Goal: Task Accomplishment & Management: Use online tool/utility

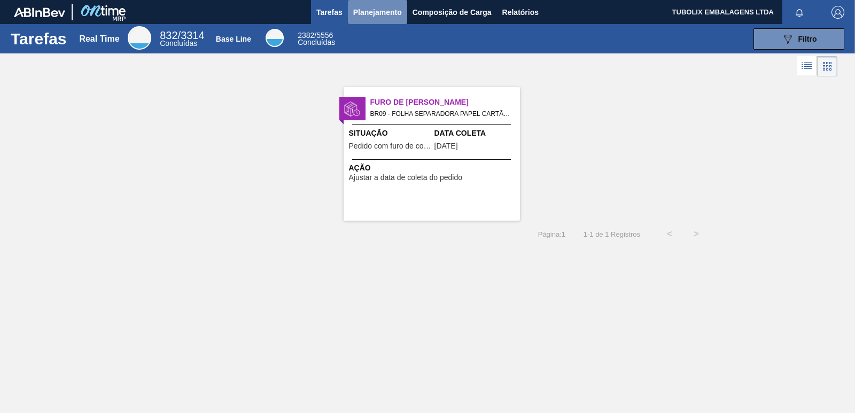
click at [396, 12] on span "Planejamento" at bounding box center [377, 12] width 49 height 13
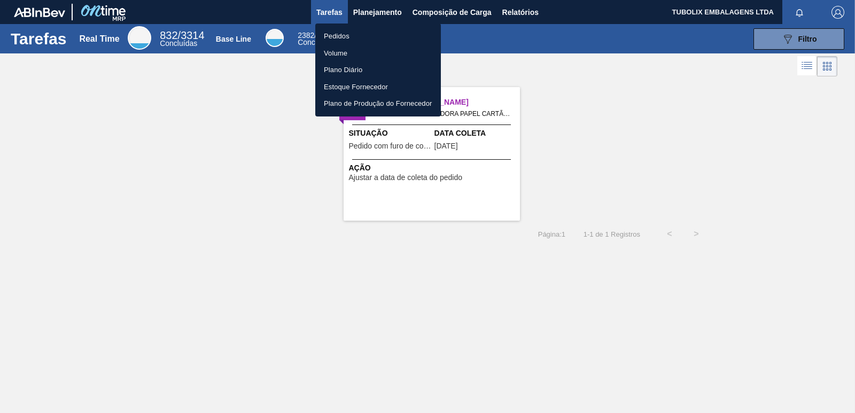
click at [360, 36] on li "Pedidos" at bounding box center [378, 36] width 126 height 17
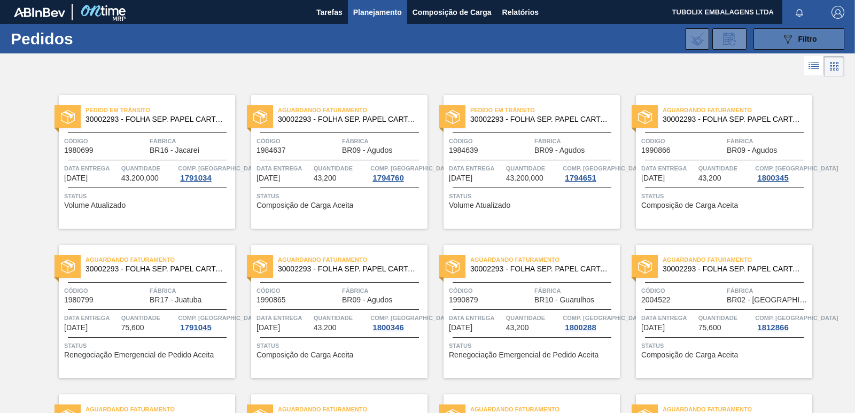
click at [771, 49] on button "089F7B8B-B2A5-4AFE-B5C0-19BA573D28AC Filtro" at bounding box center [799, 38] width 91 height 21
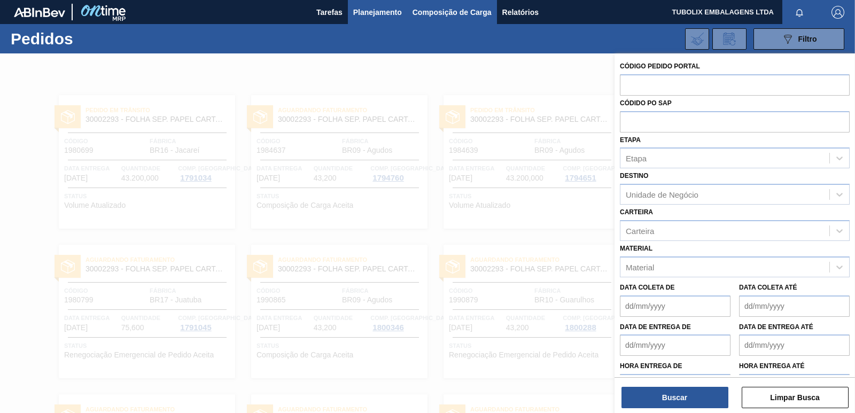
click at [458, 15] on span "Composição de Carga" at bounding box center [452, 12] width 79 height 13
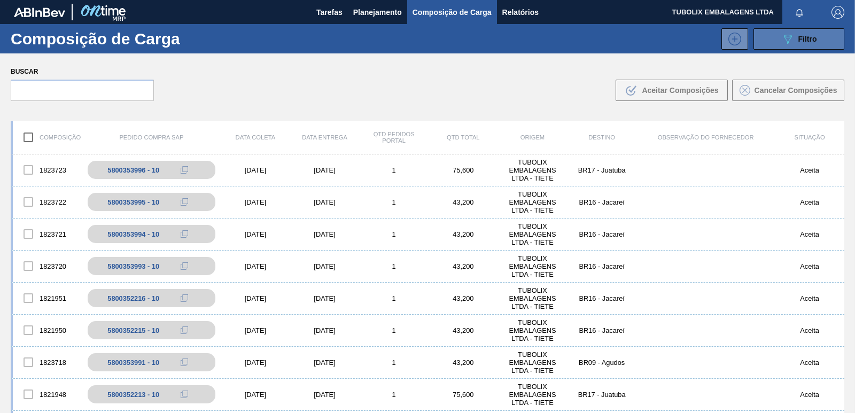
click at [771, 39] on button "089F7B8B-B2A5-4AFE-B5C0-19BA573D28AC Filtro" at bounding box center [799, 38] width 91 height 21
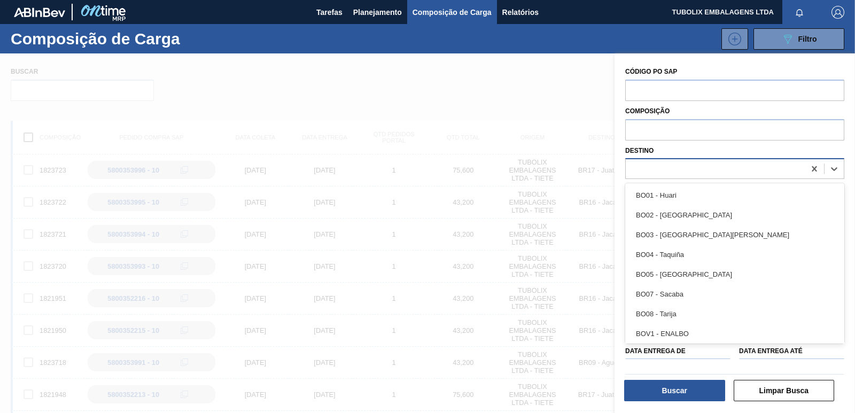
click at [656, 165] on div at bounding box center [715, 168] width 179 height 15
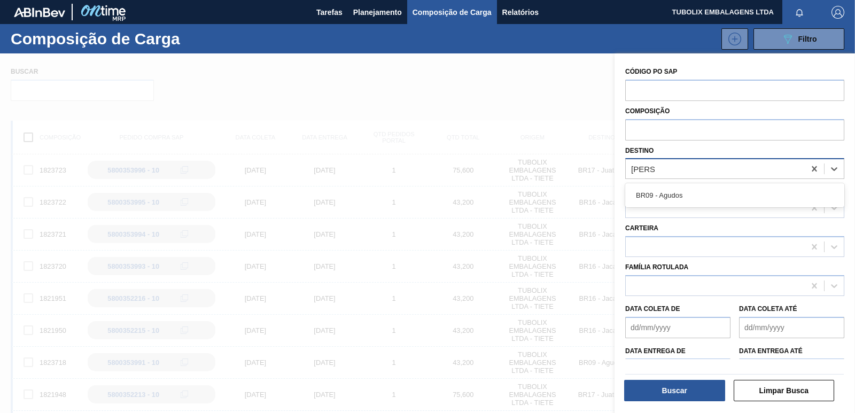
type input "agudos"
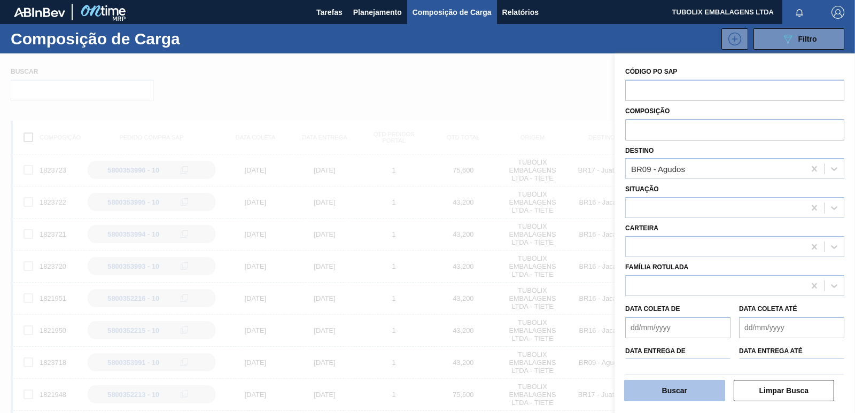
click at [701, 385] on button "Buscar" at bounding box center [674, 390] width 101 height 21
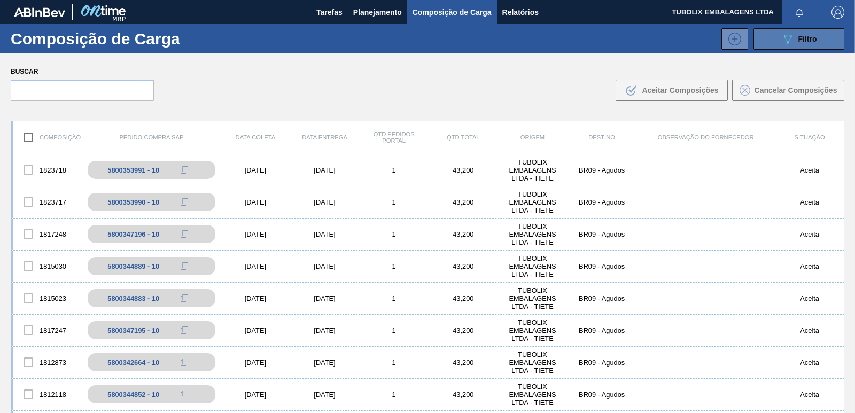
click at [789, 39] on icon "089F7B8B-B2A5-4AFE-B5C0-19BA573D28AC" at bounding box center [787, 39] width 13 height 13
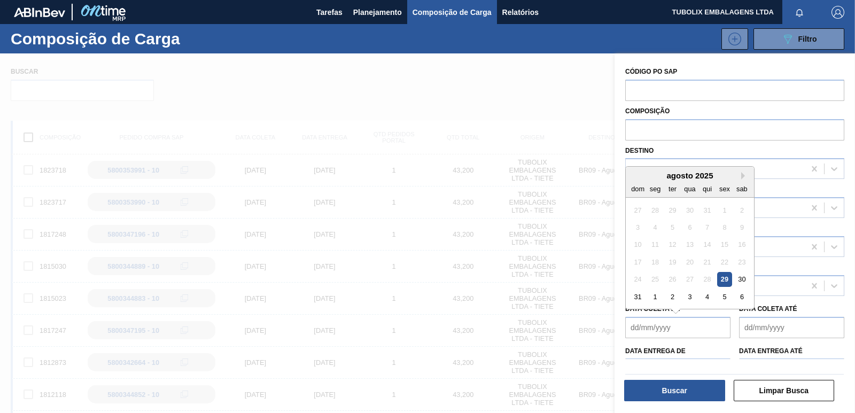
click at [632, 328] on de "Data coleta de" at bounding box center [677, 327] width 105 height 21
click at [379, 299] on div at bounding box center [427, 259] width 855 height 413
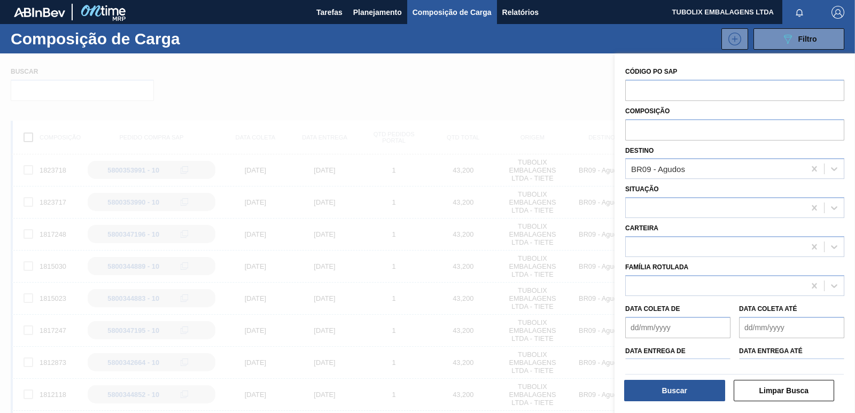
click at [467, 254] on div at bounding box center [427, 259] width 855 height 413
click at [767, 389] on button "Limpar Busca" at bounding box center [784, 390] width 101 height 21
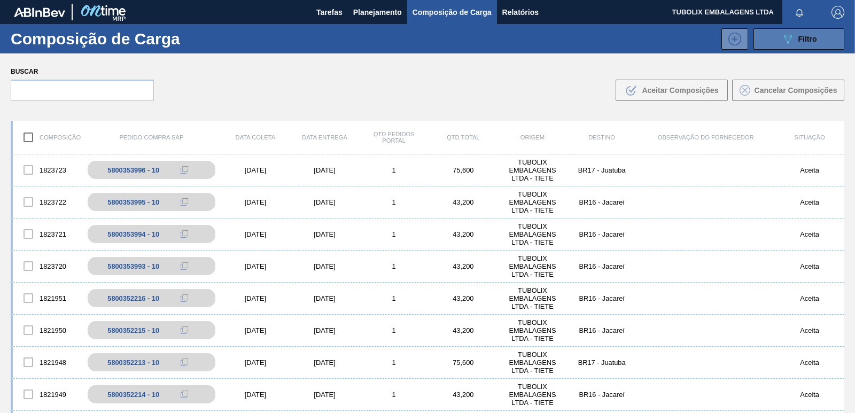
click at [782, 42] on icon "089F7B8B-B2A5-4AFE-B5C0-19BA573D28AC" at bounding box center [787, 39] width 13 height 13
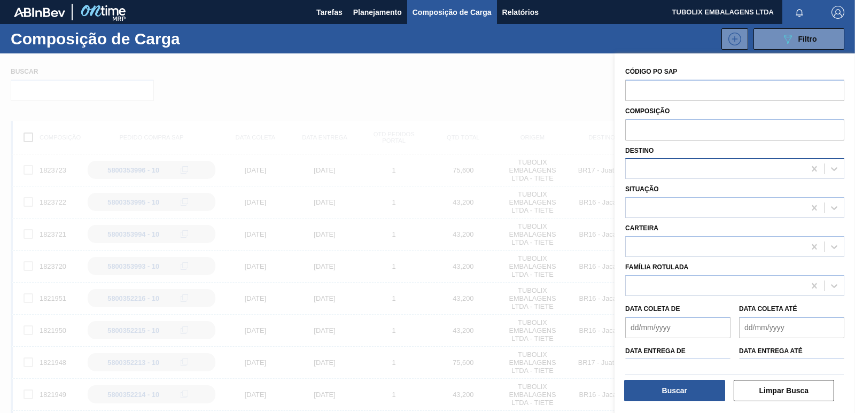
click at [647, 164] on div at bounding box center [715, 168] width 179 height 15
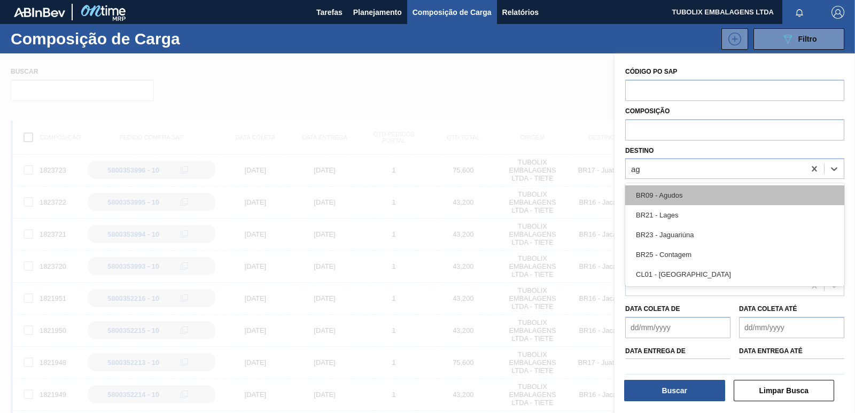
type input "agu"
click at [665, 199] on div "BR09 - Agudos" at bounding box center [734, 195] width 219 height 20
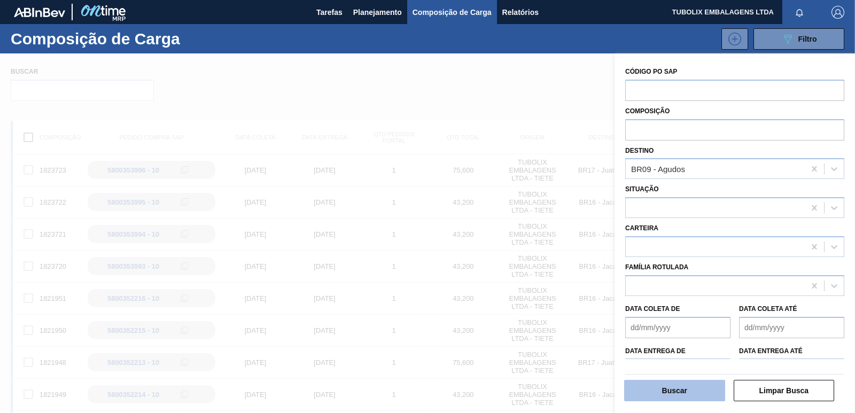
click at [693, 389] on button "Buscar" at bounding box center [674, 390] width 101 height 21
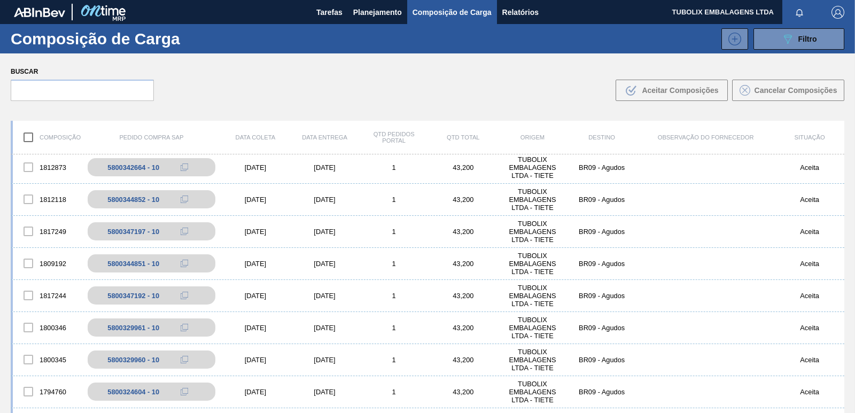
scroll to position [214, 0]
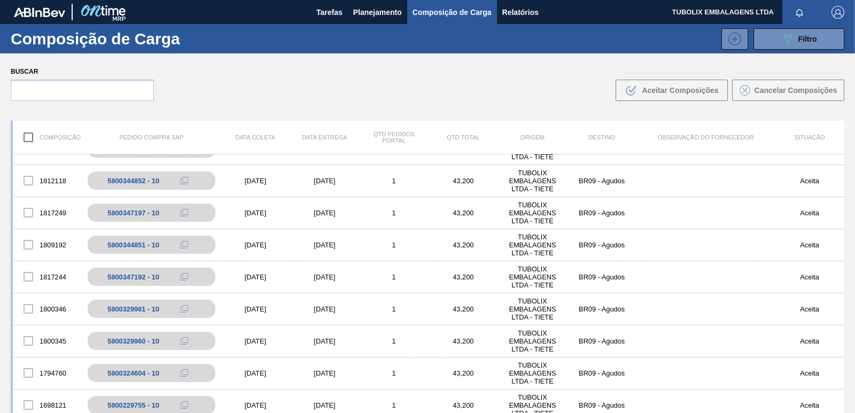
click at [789, 26] on div "Composição de Carga 089F7B8B-B2A5-4AFE-B5C0-19BA573D28AC Filtro" at bounding box center [427, 38] width 855 height 29
click at [773, 36] on button "089F7B8B-B2A5-4AFE-B5C0-19BA573D28AC Filtro" at bounding box center [799, 38] width 91 height 21
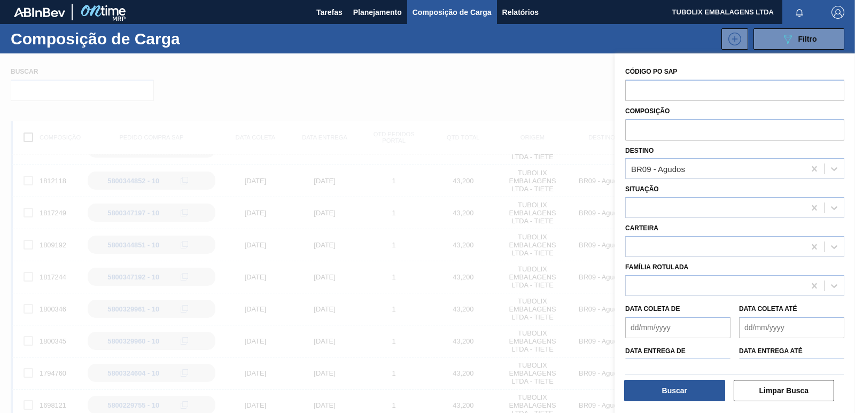
click at [665, 369] on div at bounding box center [734, 373] width 227 height 12
click at [643, 365] on div "Buscar Limpar Busca" at bounding box center [730, 387] width 241 height 57
click at [662, 128] on input "text" at bounding box center [734, 129] width 219 height 20
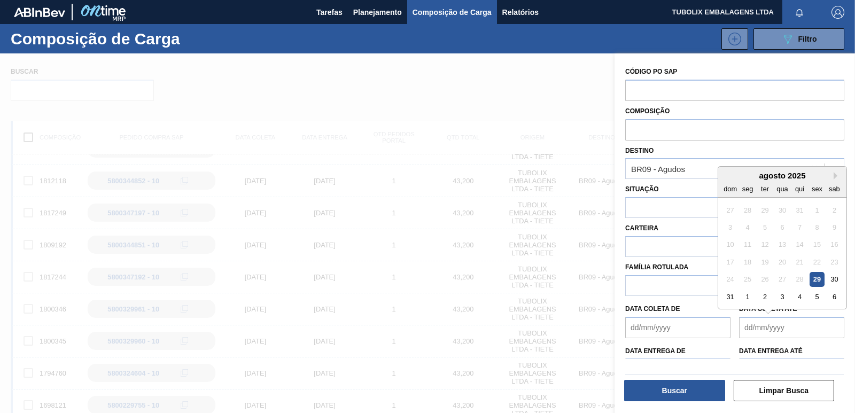
click at [746, 329] on até "Data coleta até" at bounding box center [791, 327] width 105 height 21
click at [520, 288] on div at bounding box center [427, 259] width 855 height 413
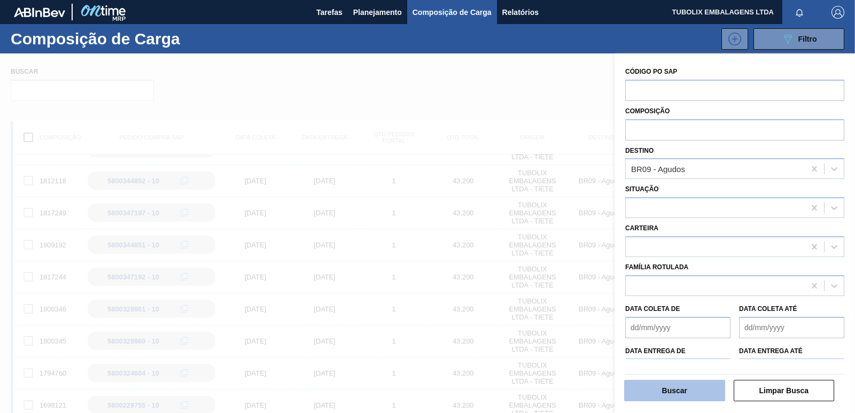
click at [679, 386] on button "Buscar" at bounding box center [674, 390] width 101 height 21
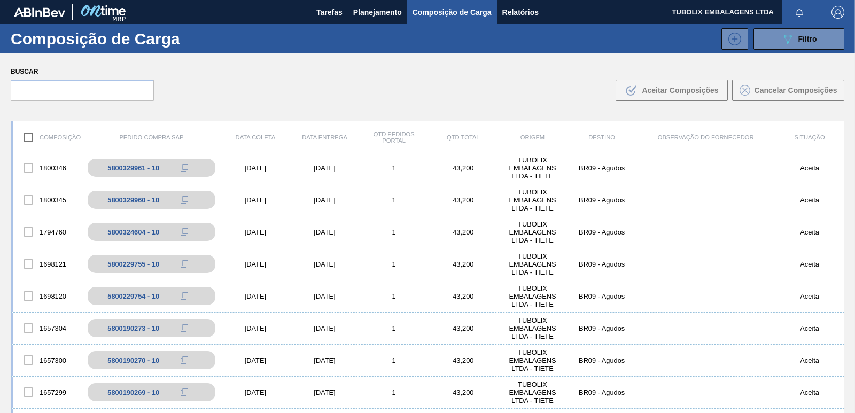
scroll to position [374, 0]
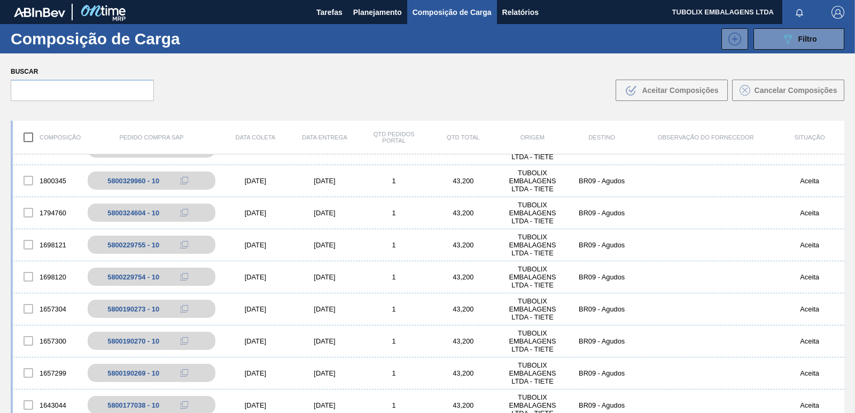
click at [28, 135] on input "checkbox" at bounding box center [28, 137] width 22 height 22
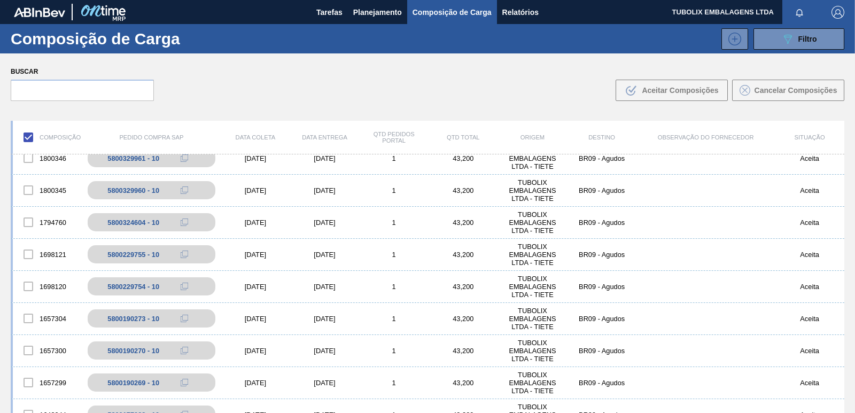
scroll to position [321, 0]
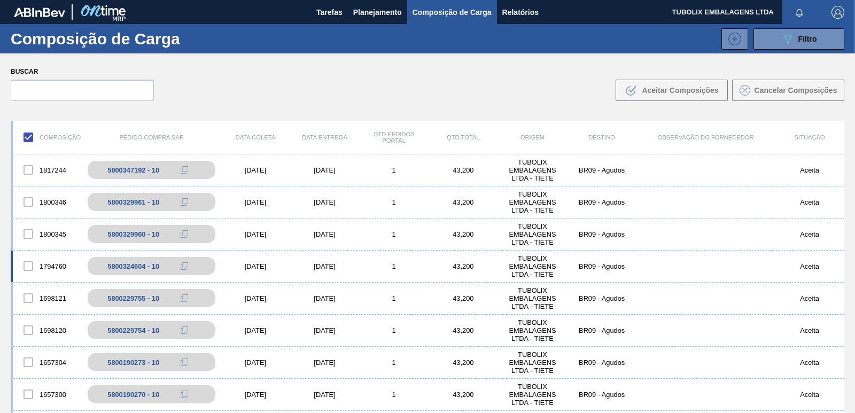
click at [30, 265] on div at bounding box center [28, 266] width 22 height 22
click at [28, 234] on div at bounding box center [28, 234] width 22 height 22
click at [28, 201] on div at bounding box center [28, 202] width 22 height 22
click at [30, 137] on input "checkbox" at bounding box center [28, 137] width 22 height 22
checkbox input "false"
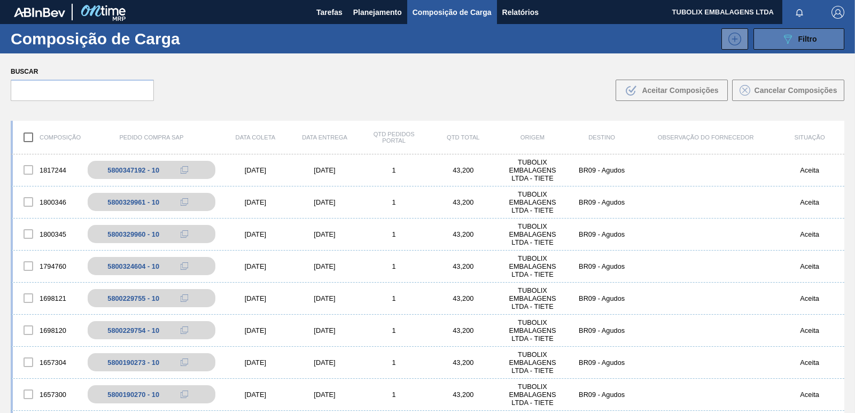
click at [782, 35] on icon "089F7B8B-B2A5-4AFE-B5C0-19BA573D28AC" at bounding box center [787, 39] width 13 height 13
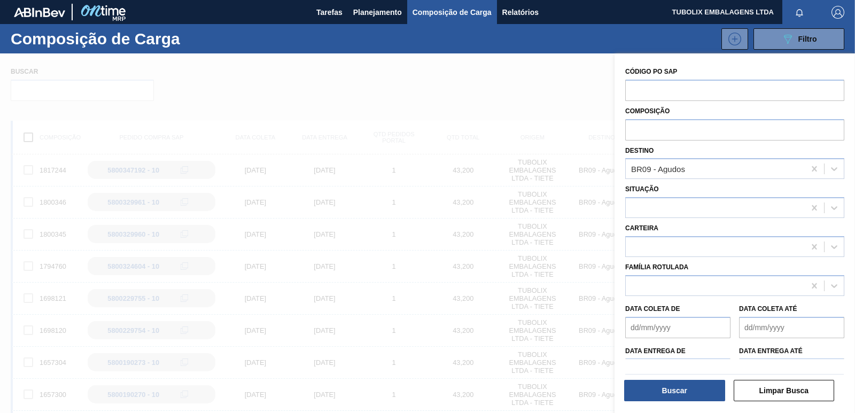
click at [631, 329] on de "Data coleta de" at bounding box center [677, 327] width 105 height 21
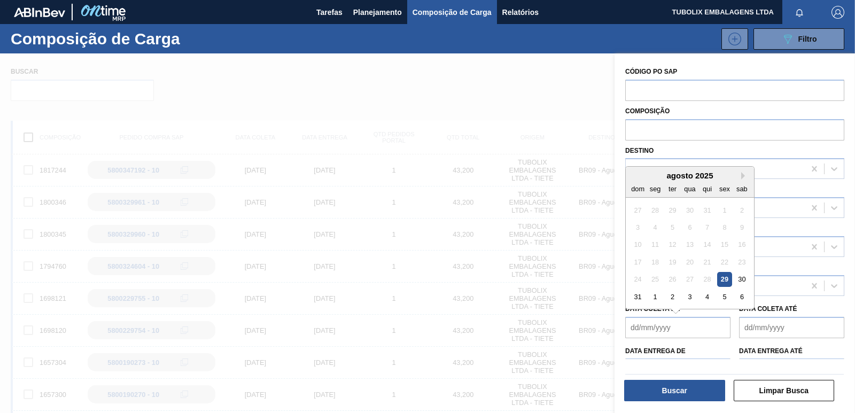
click at [689, 281] on div "27" at bounding box center [690, 279] width 14 height 14
click at [689, 280] on div "27" at bounding box center [690, 279] width 14 height 14
click at [721, 280] on div "29" at bounding box center [724, 279] width 14 height 14
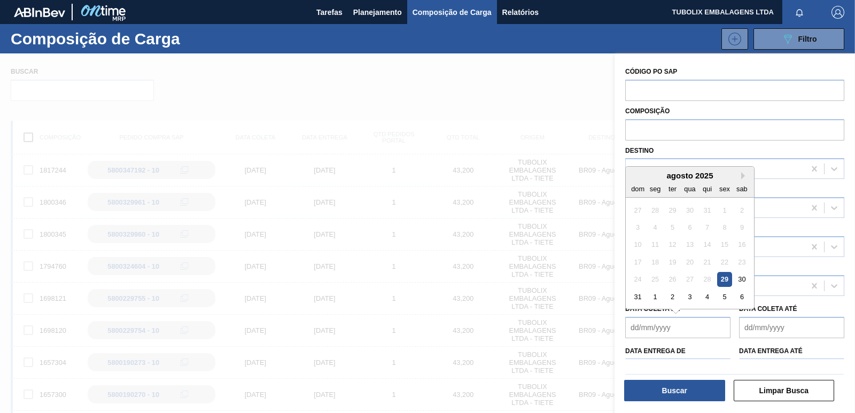
type de "[DATE]"
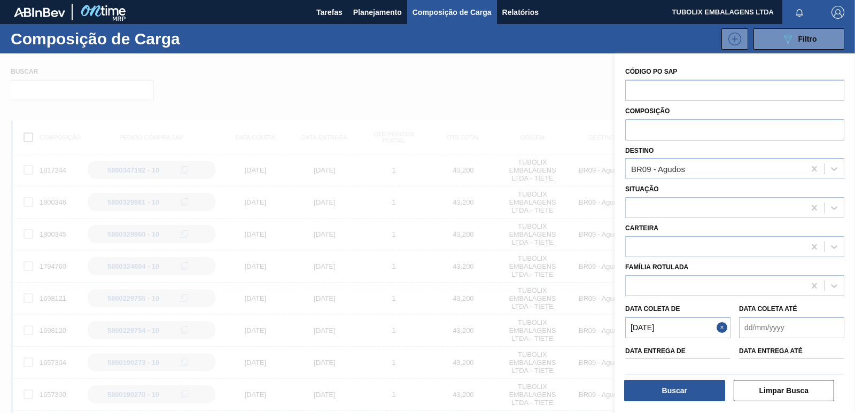
click at [752, 328] on até "Data coleta até" at bounding box center [791, 327] width 105 height 21
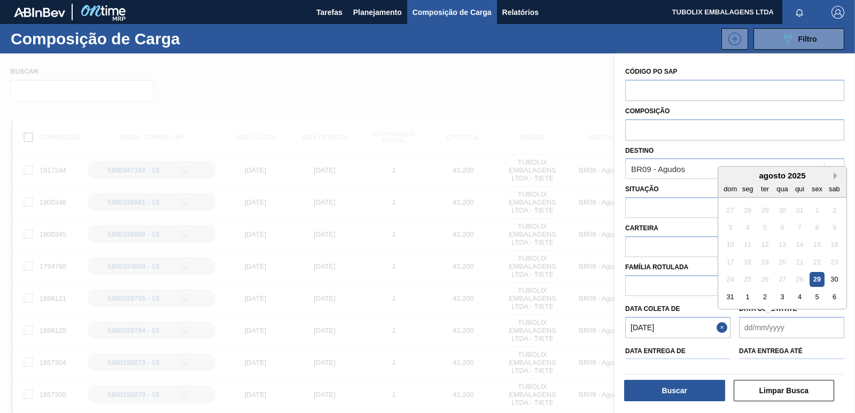
click at [834, 176] on button "Next Month" at bounding box center [837, 175] width 7 height 7
click at [766, 277] on div "30" at bounding box center [765, 279] width 14 height 14
type até "[DATE]"
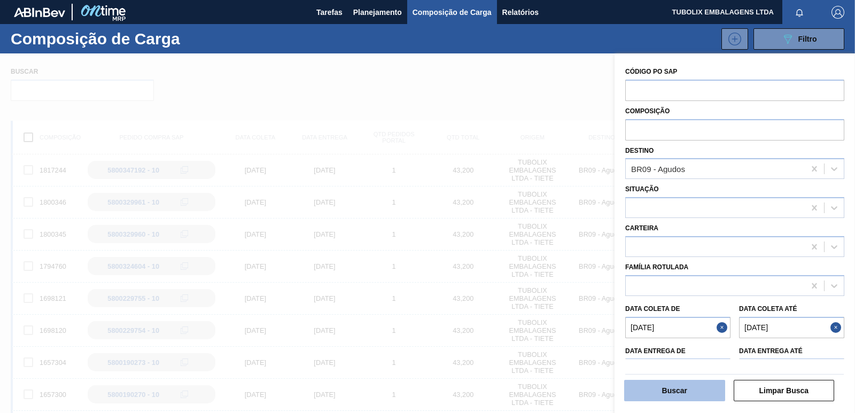
click at [696, 389] on button "Buscar" at bounding box center [674, 390] width 101 height 21
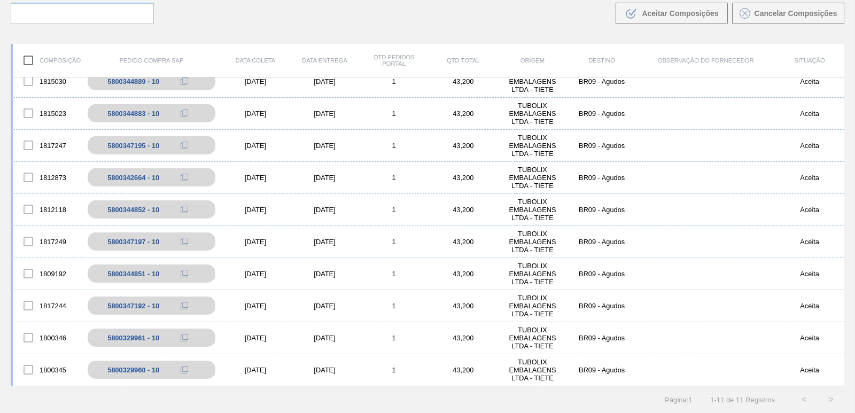
scroll to position [0, 0]
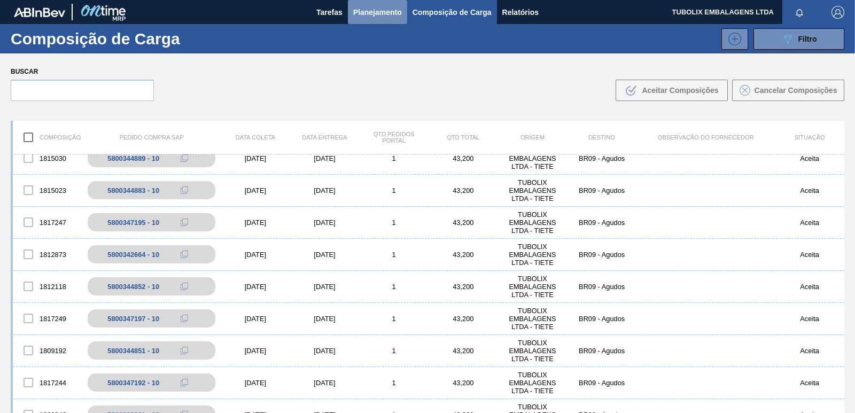
click at [378, 11] on span "Planejamento" at bounding box center [377, 12] width 49 height 13
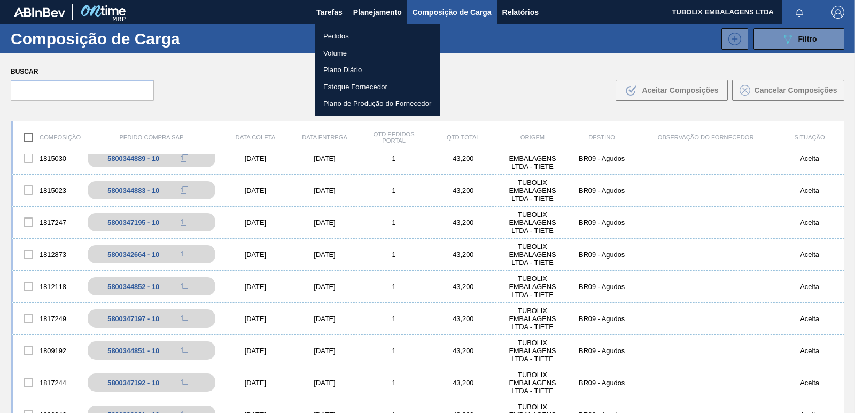
click at [338, 35] on li "Pedidos" at bounding box center [378, 36] width 126 height 17
